Goal: Download file/media

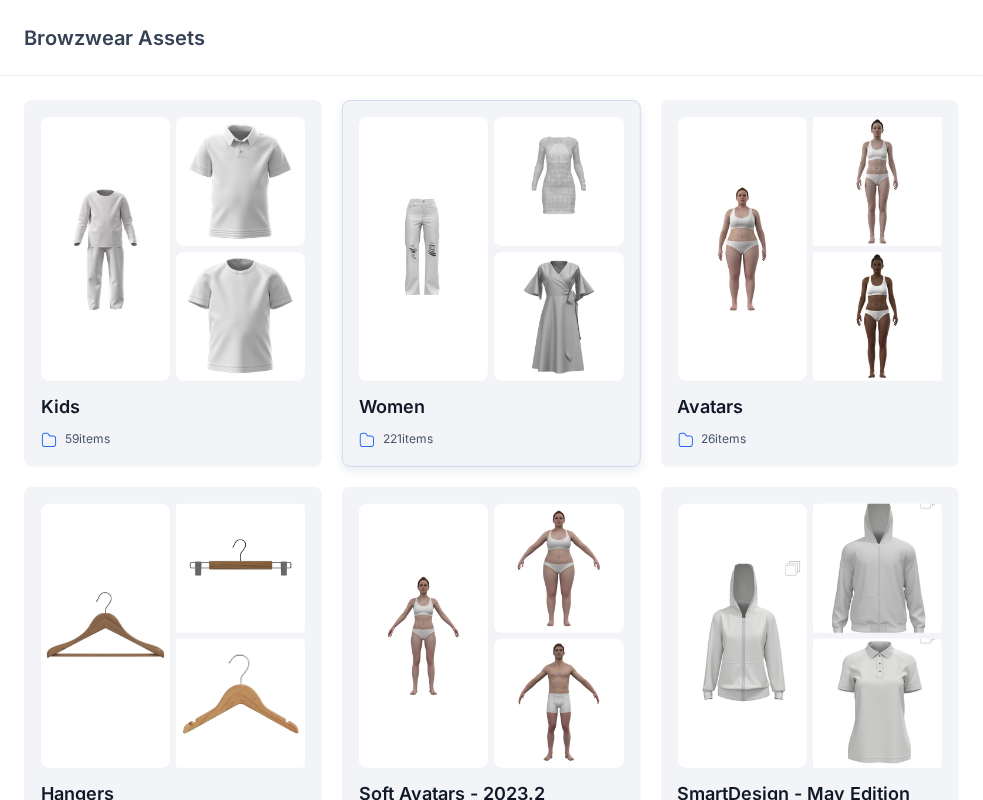
click at [525, 374] on img at bounding box center [558, 316] width 129 height 129
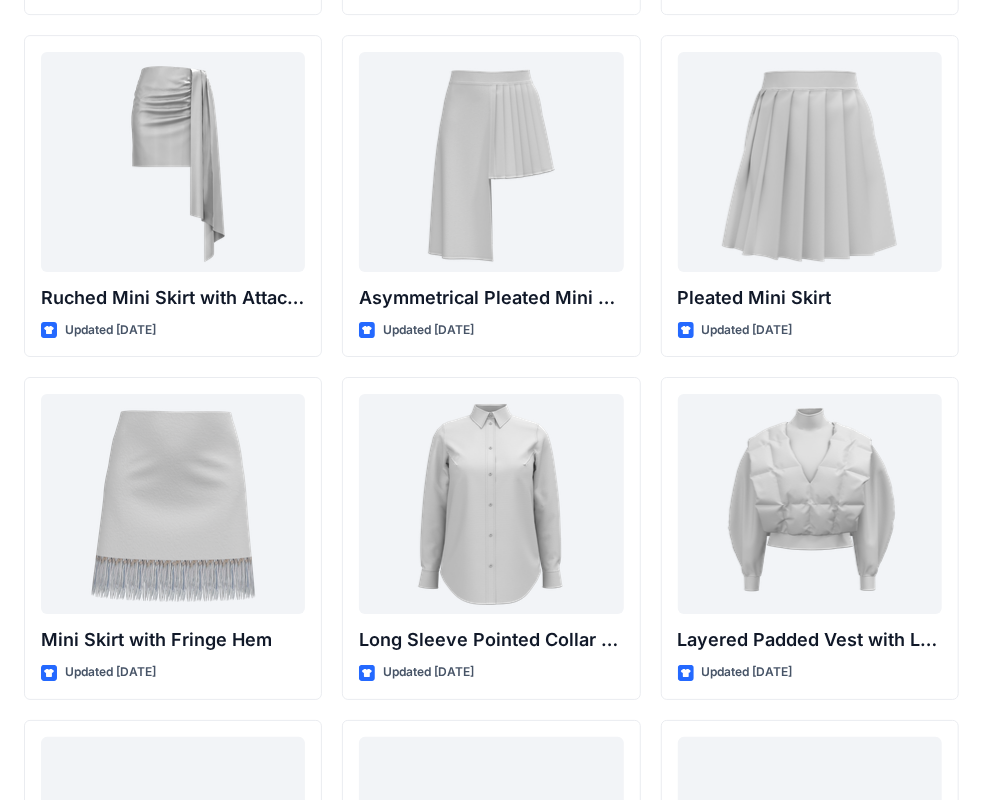
scroll to position [5745, 0]
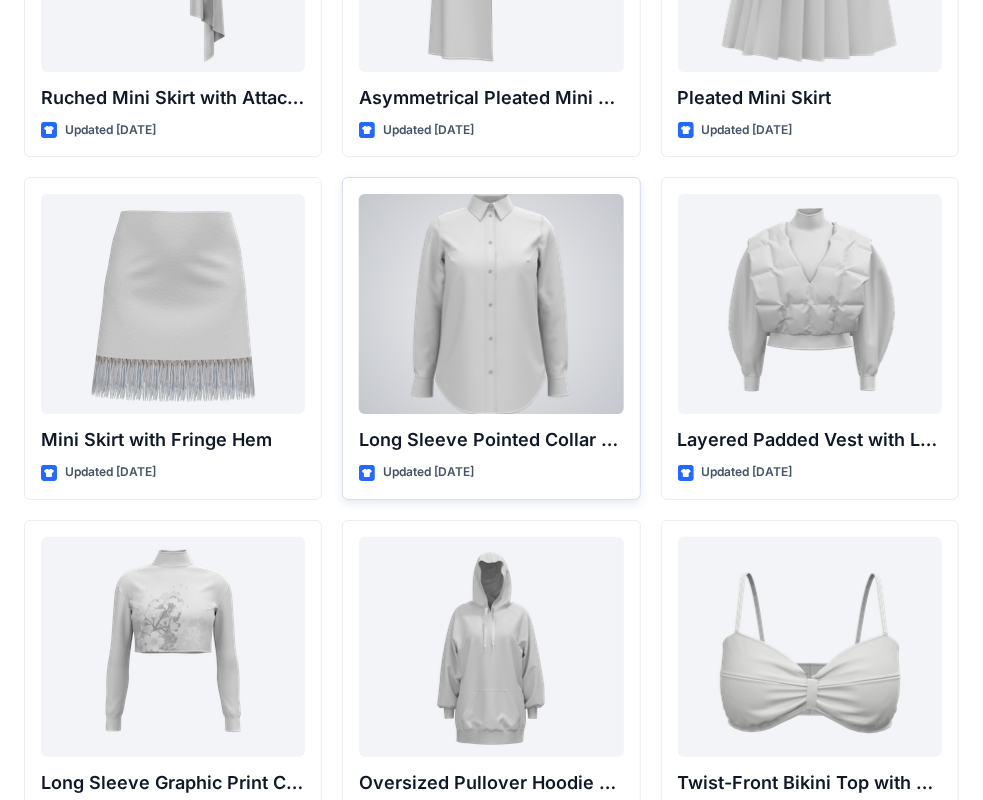
click at [493, 274] on div at bounding box center [491, 304] width 264 height 220
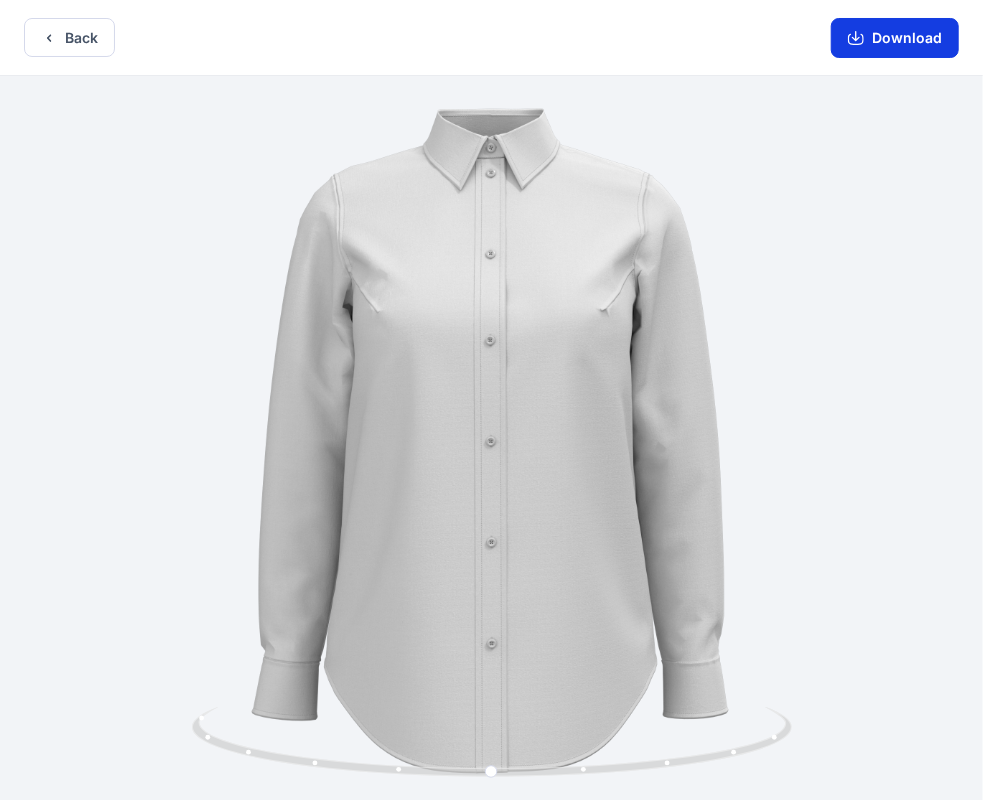
click at [917, 37] on button "Download" at bounding box center [895, 38] width 128 height 40
drag, startPoint x: 492, startPoint y: 774, endPoint x: 498, endPoint y: 797, distance: 23.8
click at [498, 782] on icon at bounding box center [494, 744] width 605 height 75
click at [872, 37] on button "Download" at bounding box center [895, 38] width 128 height 40
